Goal: Information Seeking & Learning: Learn about a topic

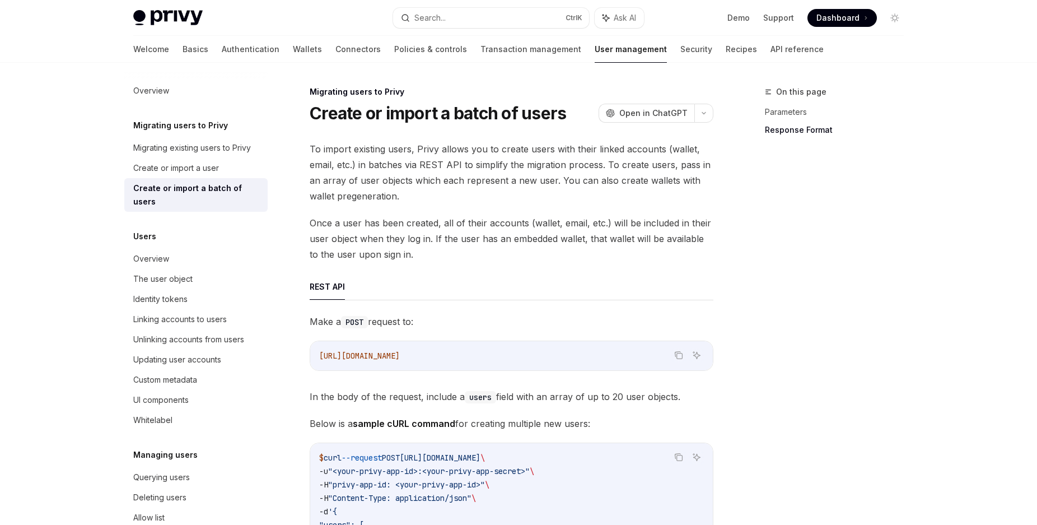
scroll to position [1941, 0]
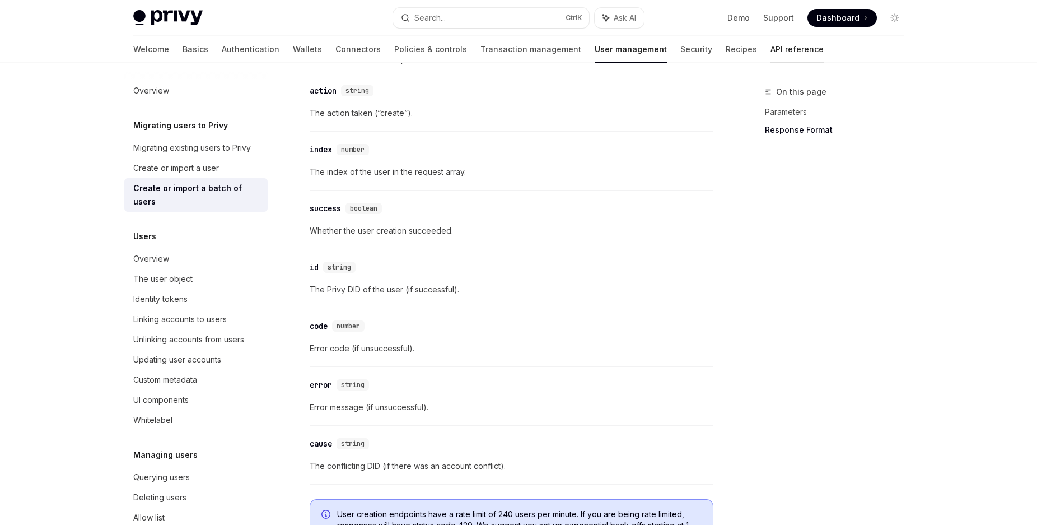
click at [770, 53] on link "API reference" at bounding box center [796, 49] width 53 height 27
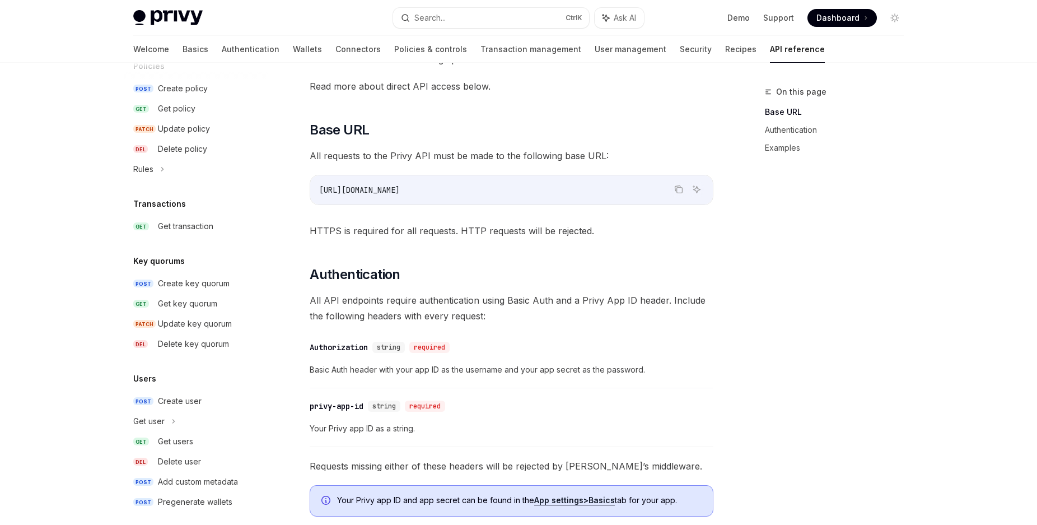
scroll to position [632, 0]
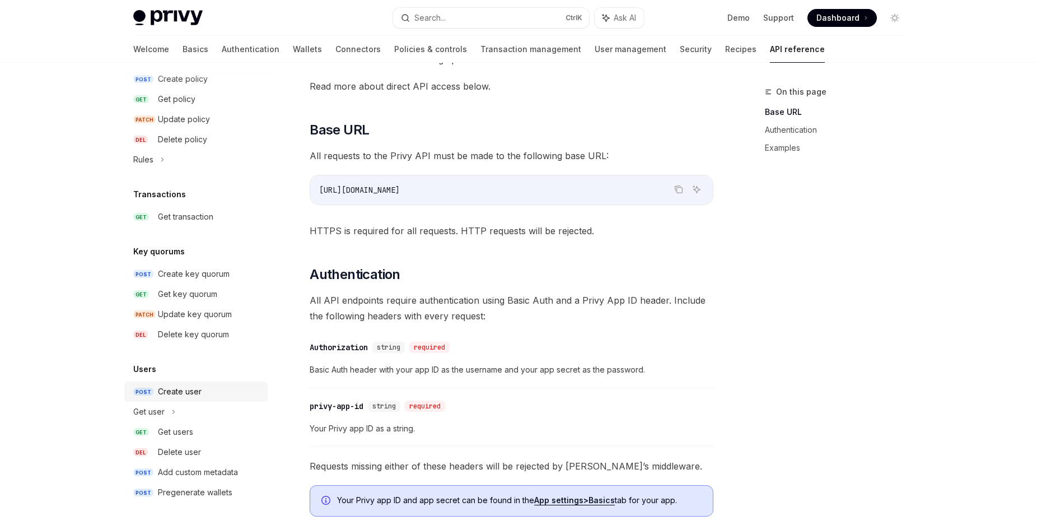
click at [198, 388] on div "Create user" at bounding box center [180, 391] width 44 height 13
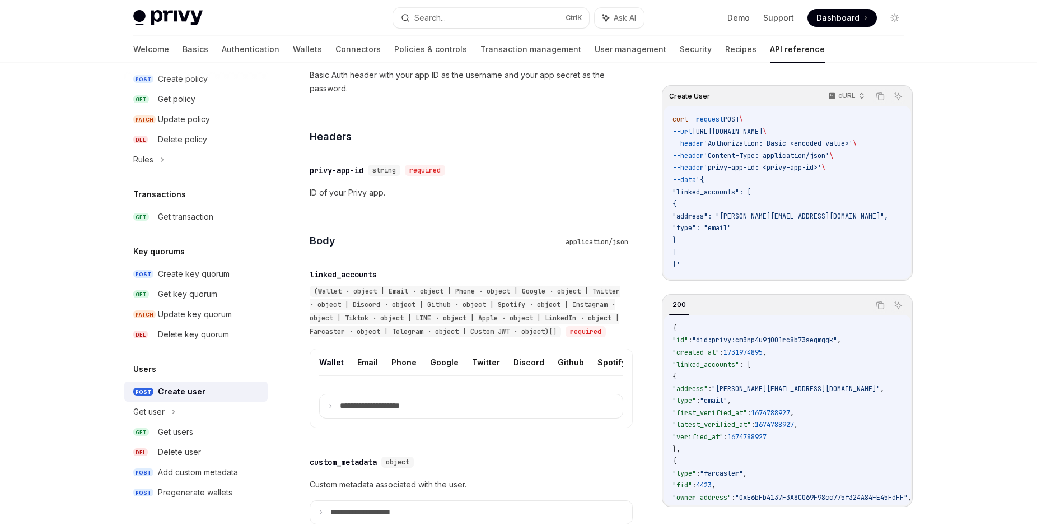
scroll to position [285, 0]
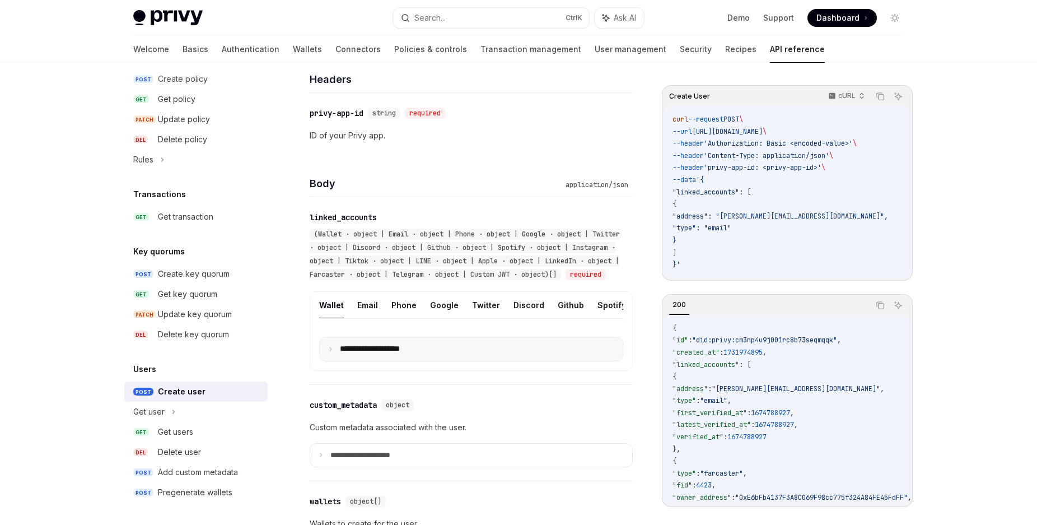
click at [333, 360] on summary "**********" at bounding box center [471, 349] width 303 height 24
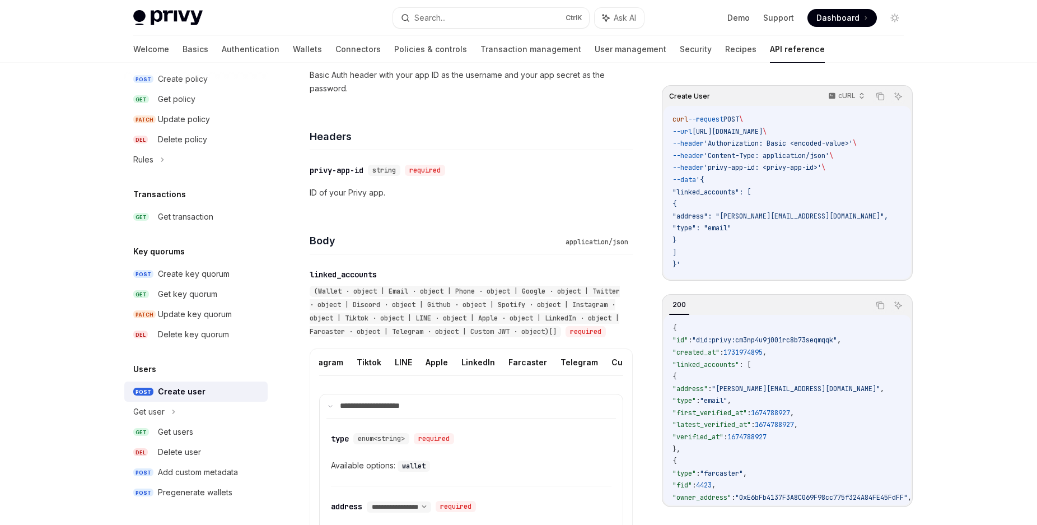
scroll to position [0, 354]
click at [551, 374] on button "Telegram" at bounding box center [561, 362] width 38 height 26
type textarea "*"
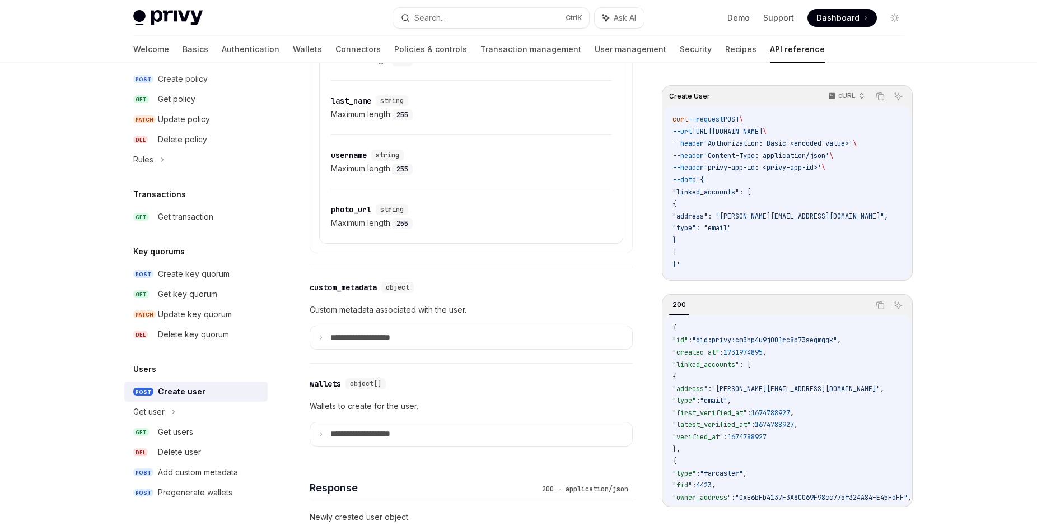
scroll to position [914, 0]
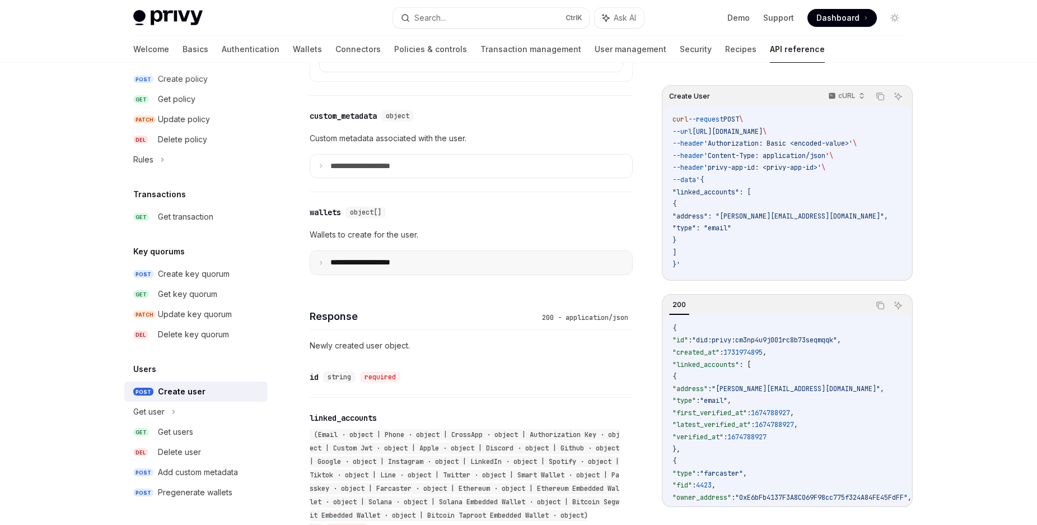
click at [327, 274] on summary "**********" at bounding box center [471, 263] width 322 height 24
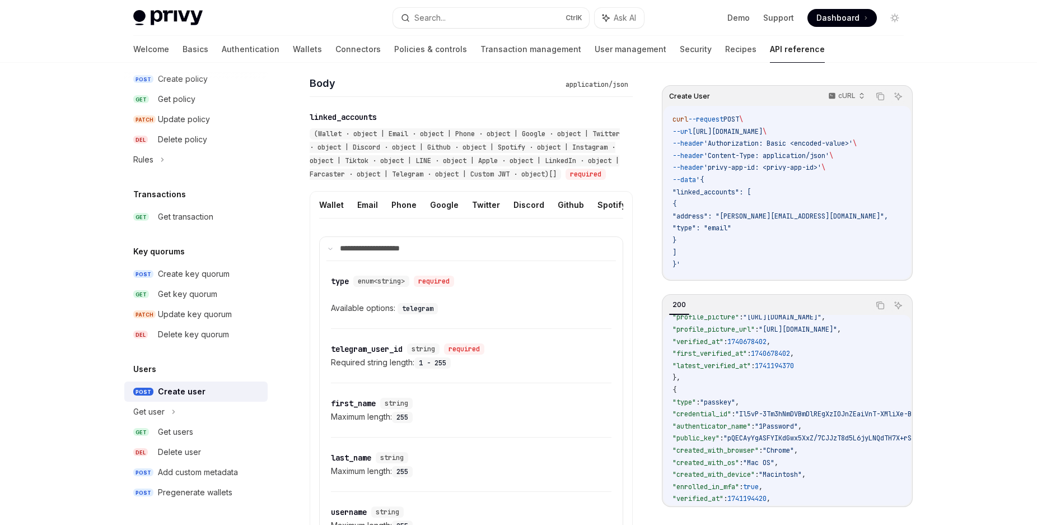
scroll to position [214, 0]
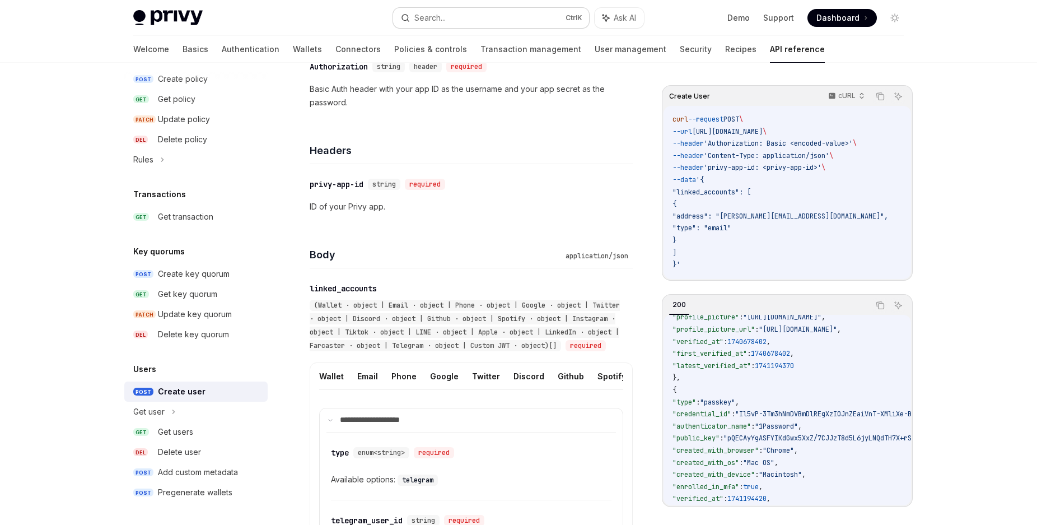
click at [485, 10] on button "Search... Ctrl K" at bounding box center [491, 18] width 196 height 20
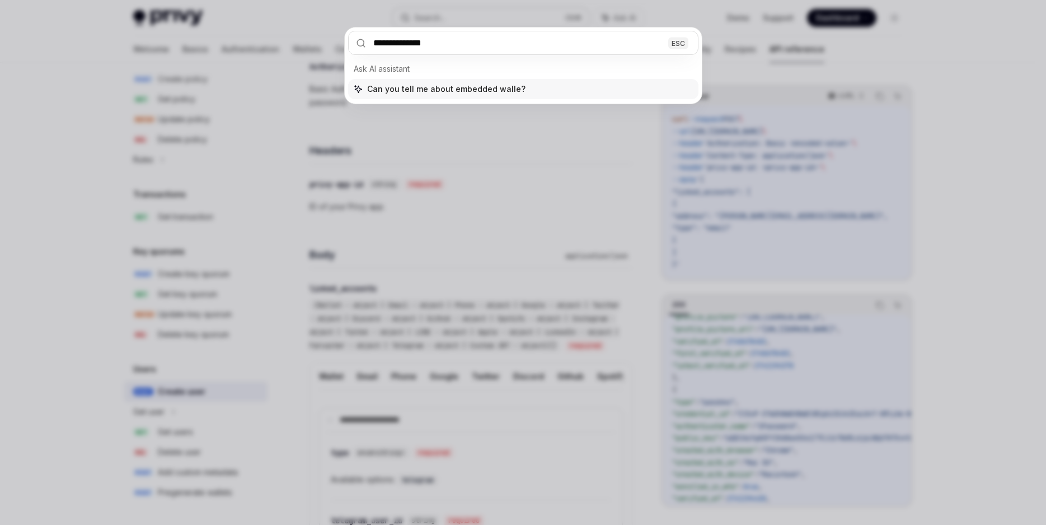
type input "**********"
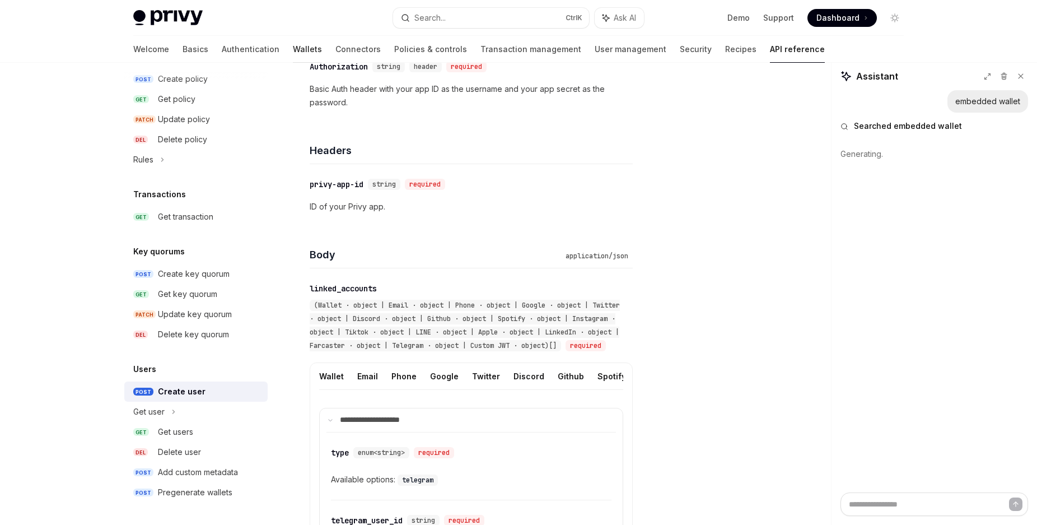
click at [293, 48] on link "Wallets" at bounding box center [307, 49] width 29 height 27
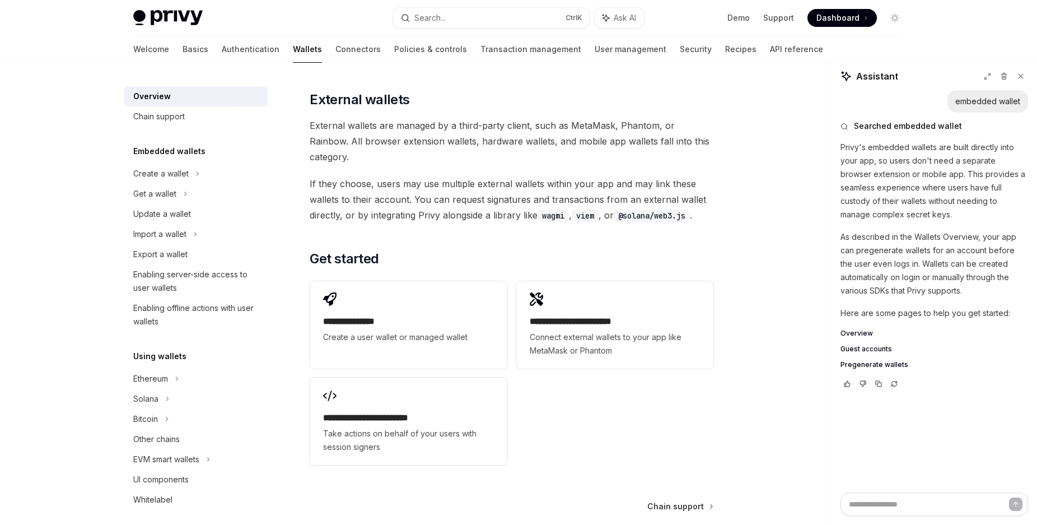
scroll to position [1485, 0]
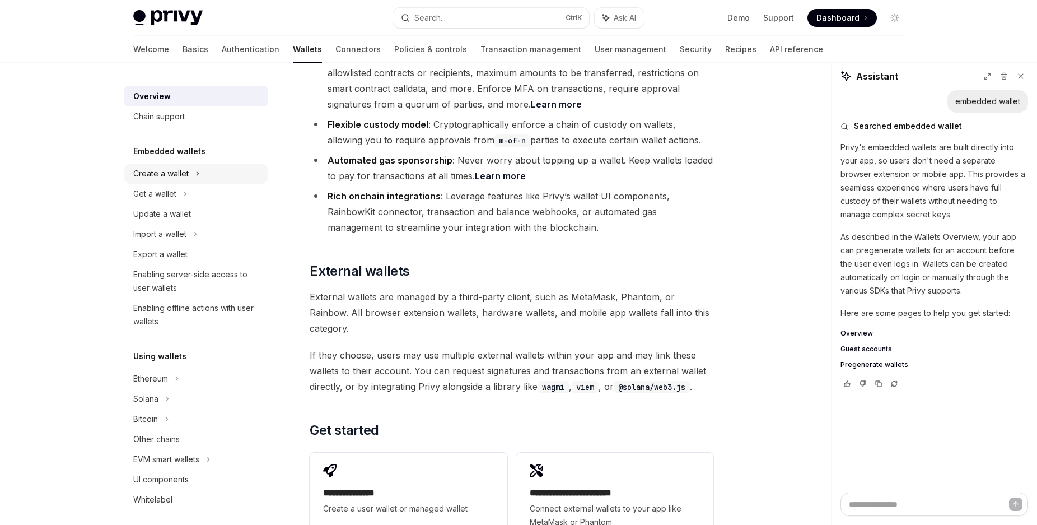
click at [205, 173] on div "Create a wallet" at bounding box center [195, 173] width 143 height 20
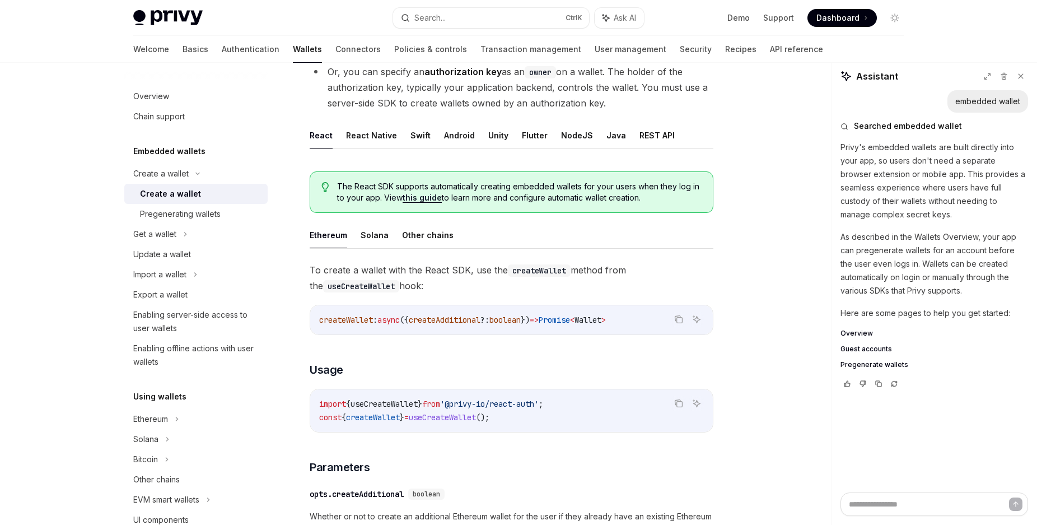
scroll to position [114, 0]
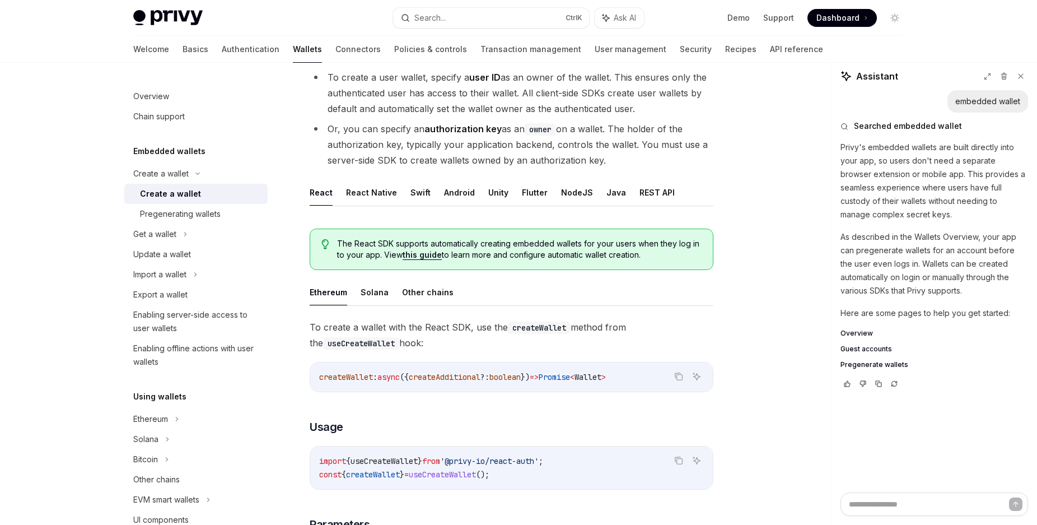
click at [420, 257] on link "this guide" at bounding box center [421, 255] width 39 height 10
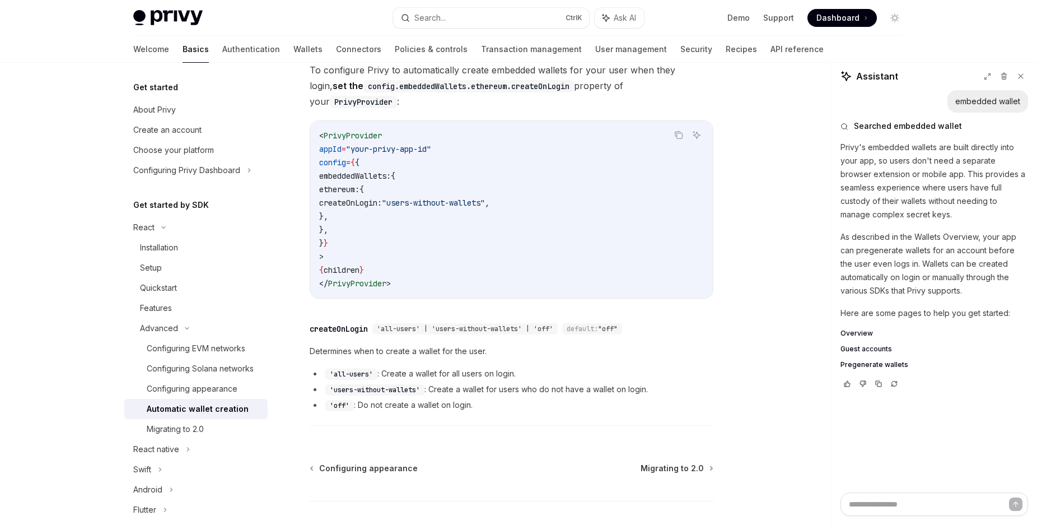
scroll to position [342, 0]
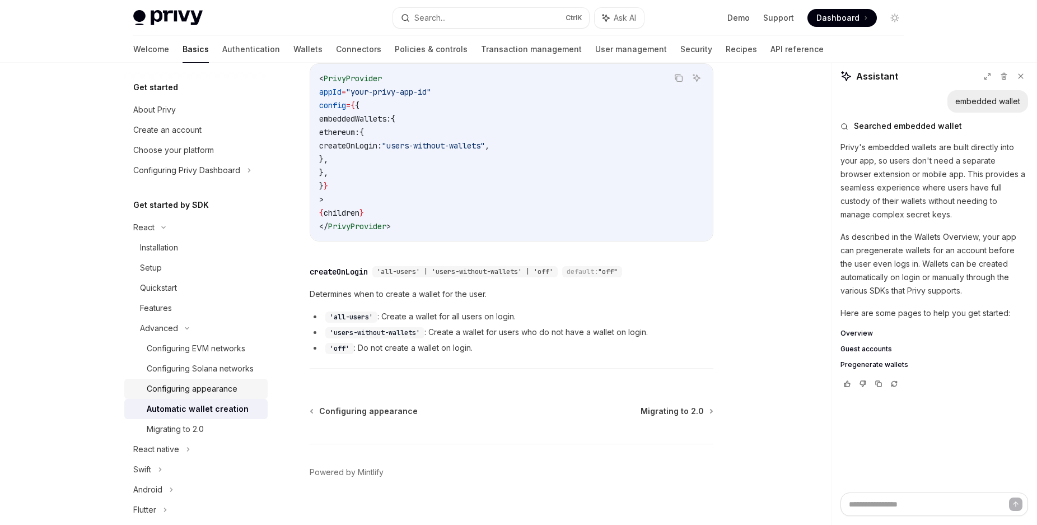
click at [227, 395] on div "Configuring appearance" at bounding box center [192, 388] width 91 height 13
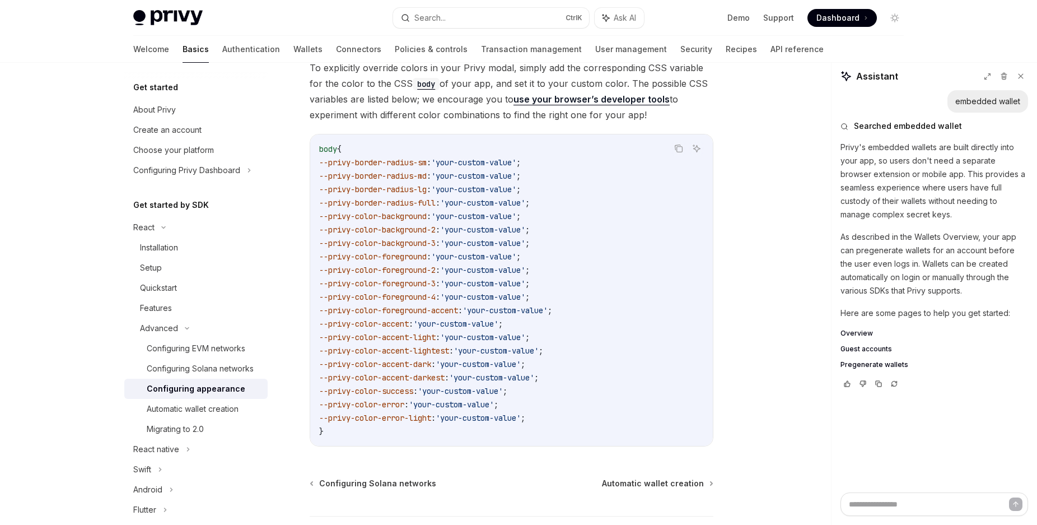
scroll to position [2818, 0]
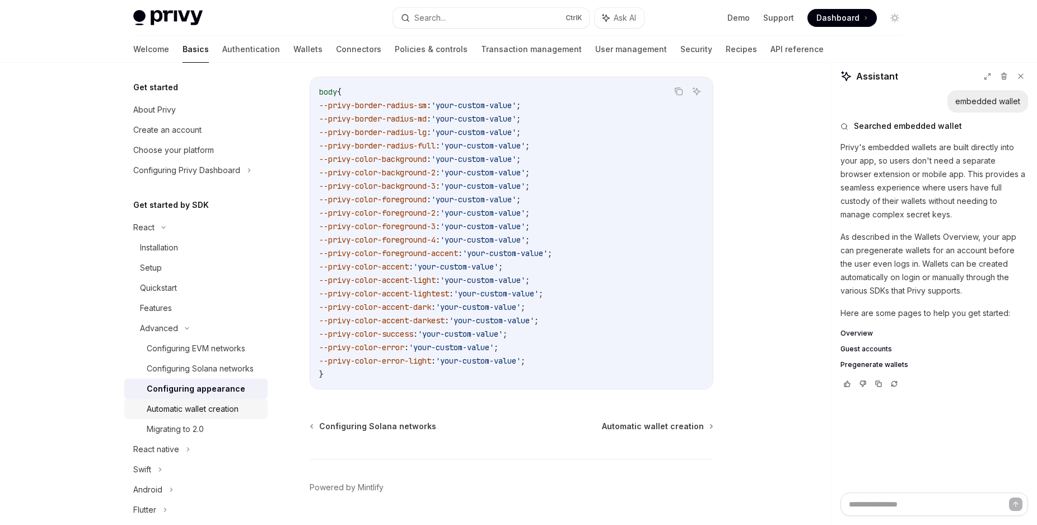
click at [172, 415] on div "Automatic wallet creation" at bounding box center [193, 408] width 92 height 13
type textarea "*"
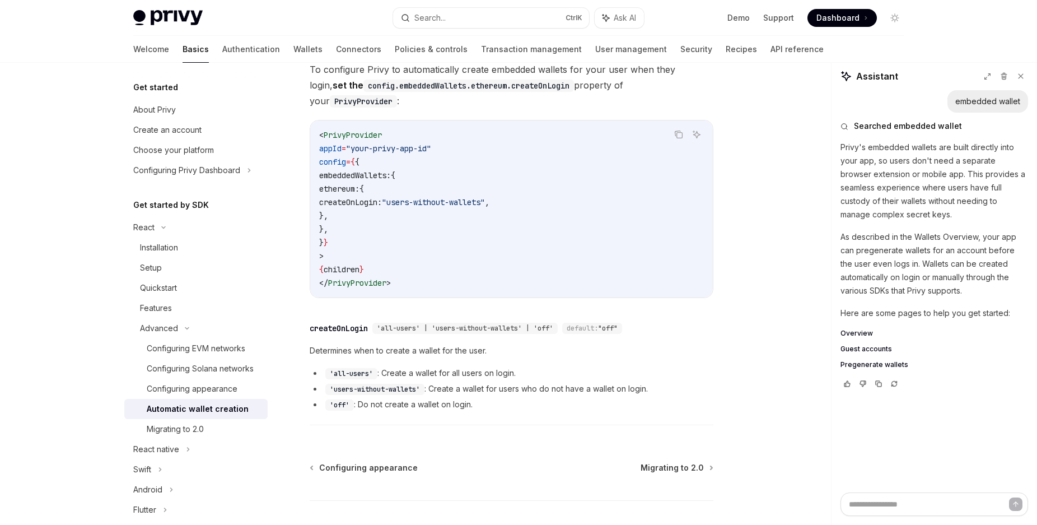
scroll to position [342, 0]
